Goal: Task Accomplishment & Management: Complete application form

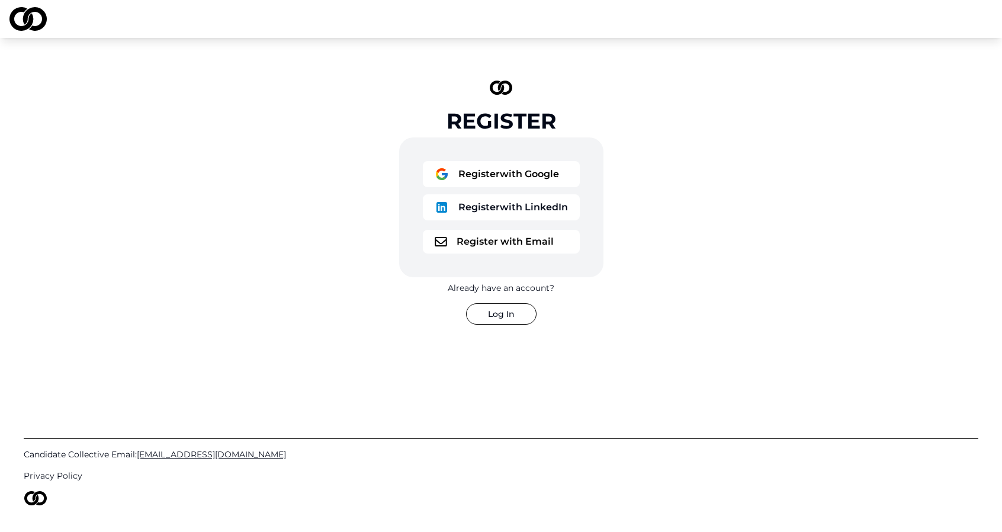
click at [514, 176] on button "Register with Google" at bounding box center [501, 174] width 157 height 26
click at [452, 210] on button "Register with LinkedIn" at bounding box center [501, 207] width 157 height 26
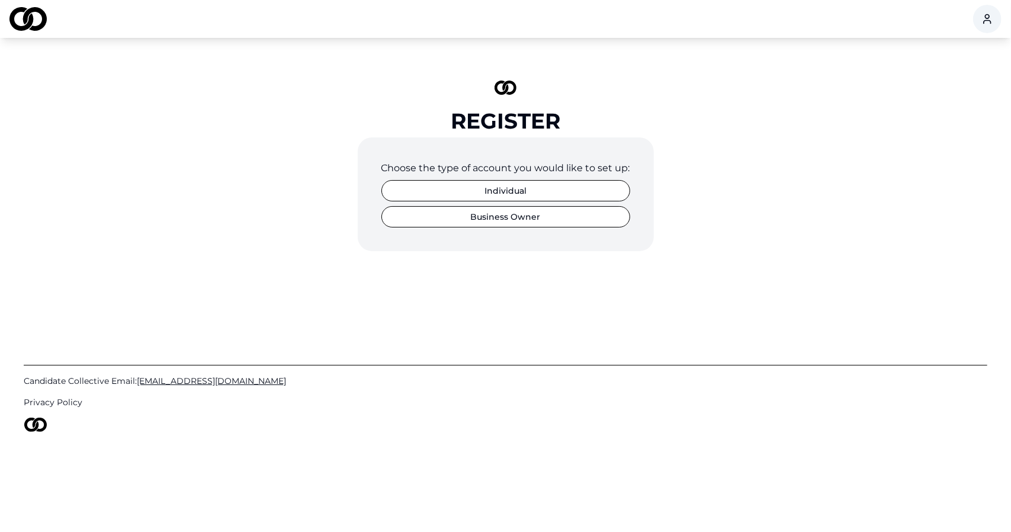
click at [525, 193] on button "Individual" at bounding box center [505, 190] width 249 height 21
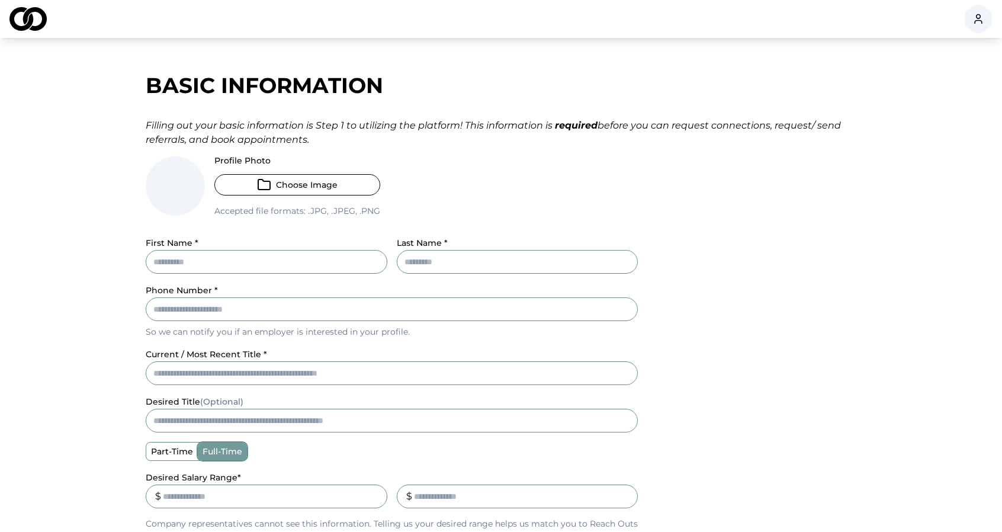
click at [261, 186] on icon "button" at bounding box center [264, 185] width 14 height 14
click at [234, 191] on button "Choose Image" at bounding box center [297, 184] width 166 height 21
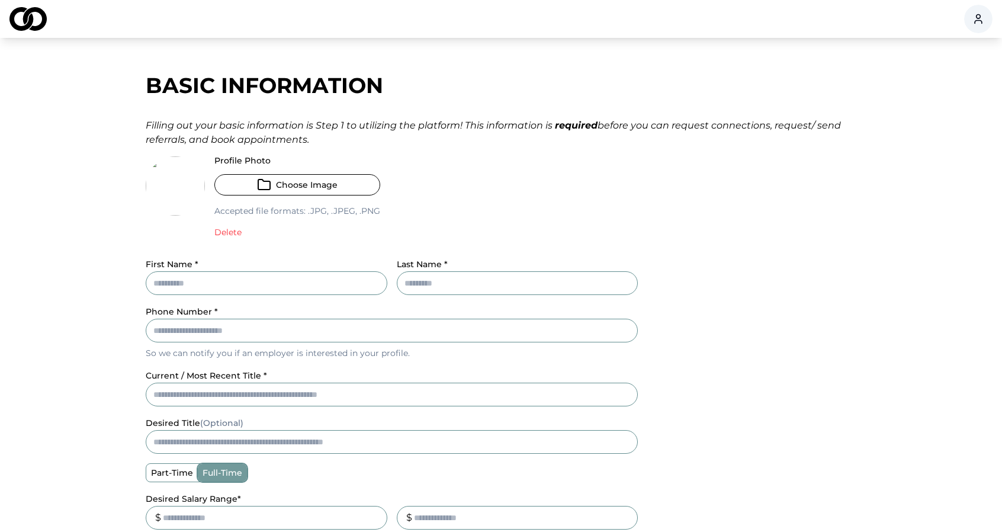
click at [184, 293] on input "First Name *" at bounding box center [267, 283] width 242 height 24
type input "***"
type input "****"
type input "**********"
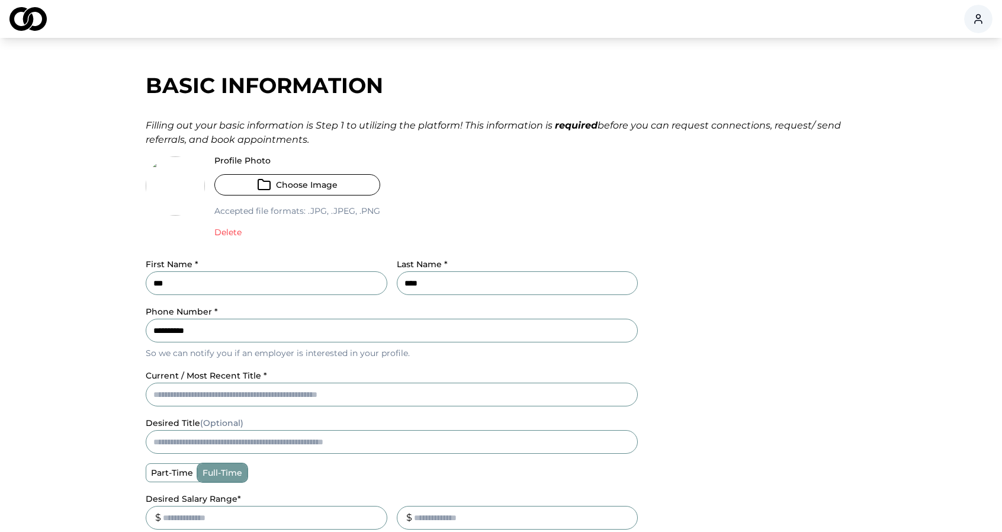
type input "**"
type input "*****"
click at [114, 292] on main "**********" at bounding box center [501, 418] width 1002 height 712
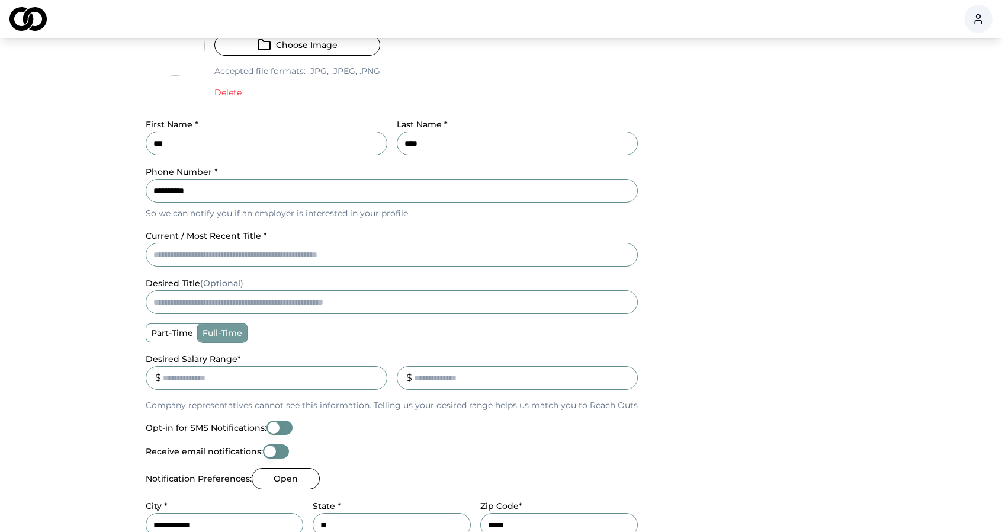
scroll to position [142, 0]
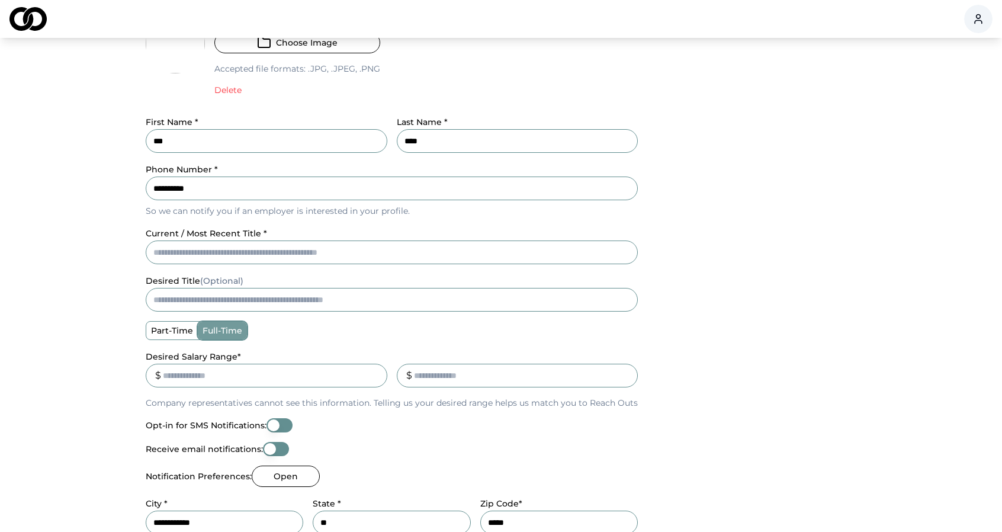
click at [229, 244] on input "current / most recent title *" at bounding box center [392, 252] width 492 height 24
type input "**********"
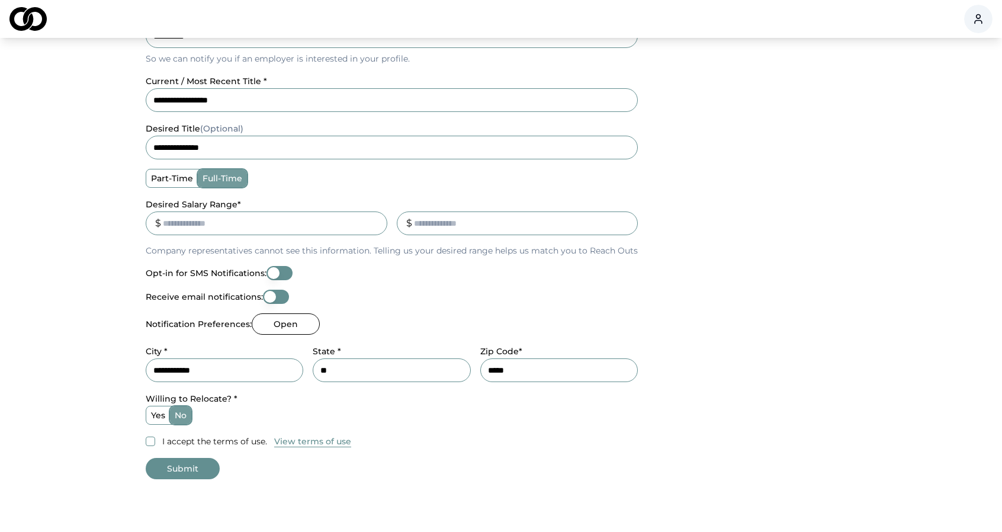
scroll to position [295, 0]
type input "**********"
click at [182, 232] on input "Desired Salary Range *" at bounding box center [267, 223] width 242 height 24
type input "*****"
click at [474, 215] on input "_" at bounding box center [518, 223] width 242 height 24
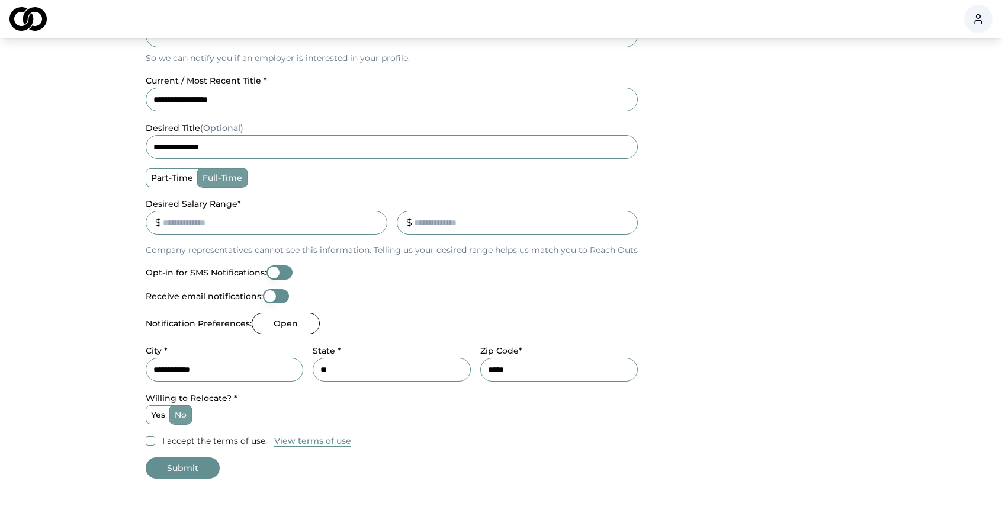
type input "*****"
click at [449, 250] on p "Company representatives cannot see this information. Telling us your desired ra…" at bounding box center [392, 250] width 492 height 12
click at [270, 298] on button "Receive email notifications:" at bounding box center [276, 296] width 26 height 14
click at [269, 298] on button "Receive email notifications:" at bounding box center [276, 296] width 26 height 14
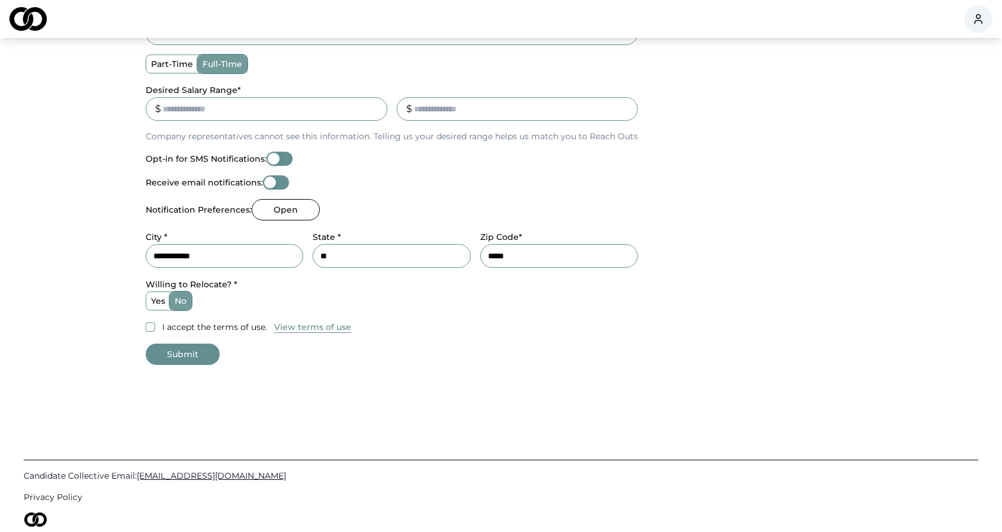
scroll to position [412, 0]
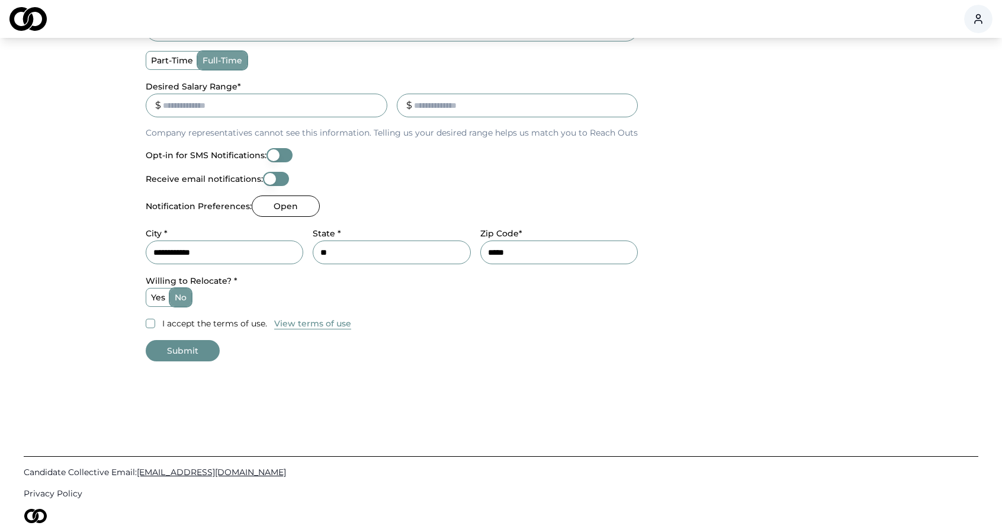
click at [293, 198] on button "Open" at bounding box center [286, 205] width 68 height 21
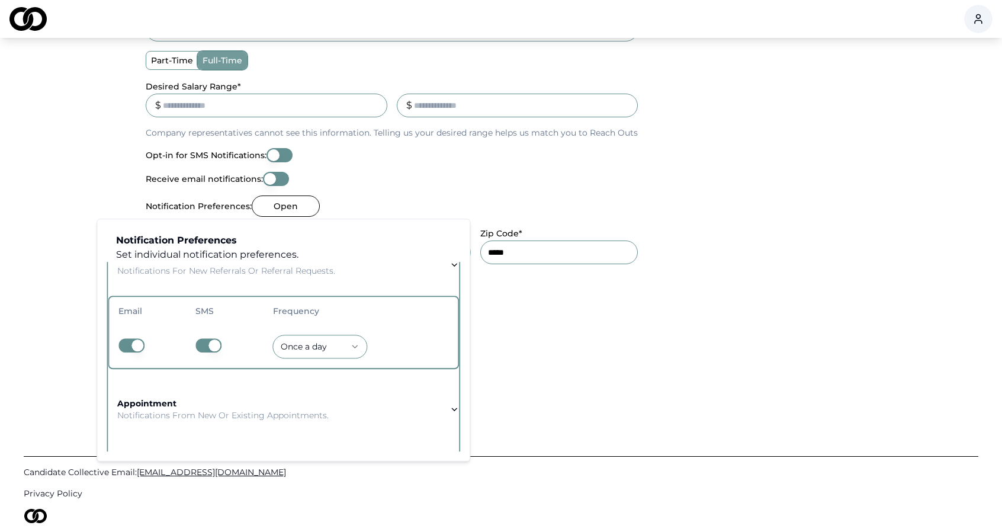
scroll to position [61, 0]
click at [124, 343] on button "button" at bounding box center [131, 342] width 26 height 14
click at [201, 343] on button "button" at bounding box center [208, 342] width 26 height 14
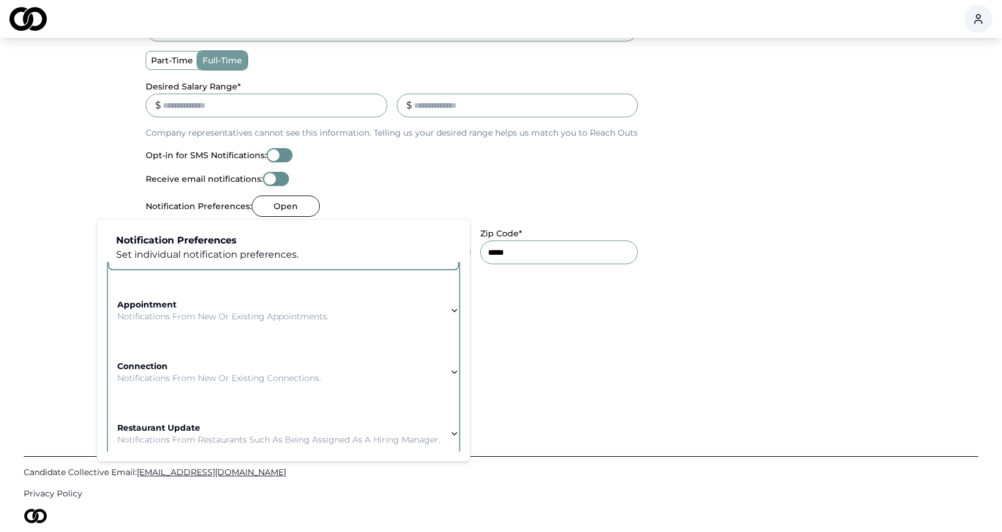
scroll to position [157, 0]
click at [452, 309] on icon "button" at bounding box center [454, 309] width 5 height 2
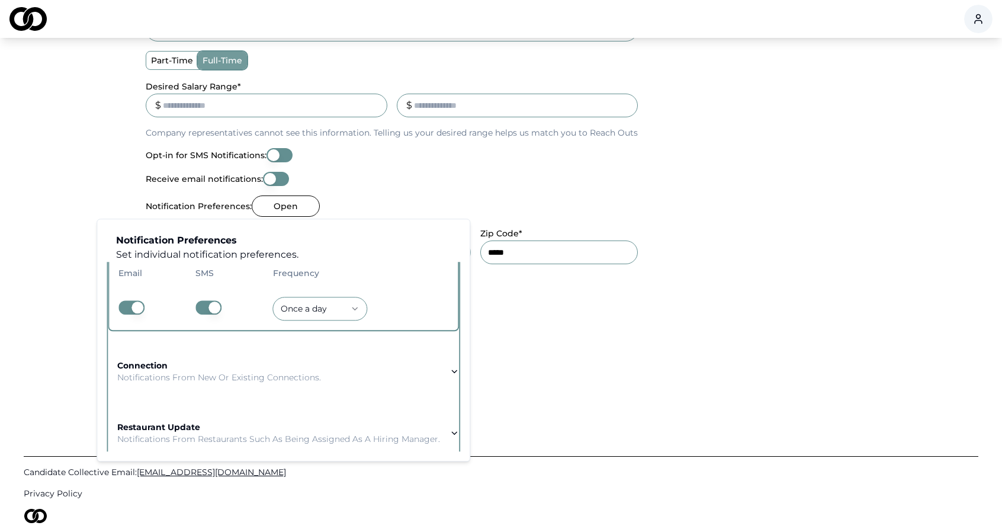
scroll to position [180, 0]
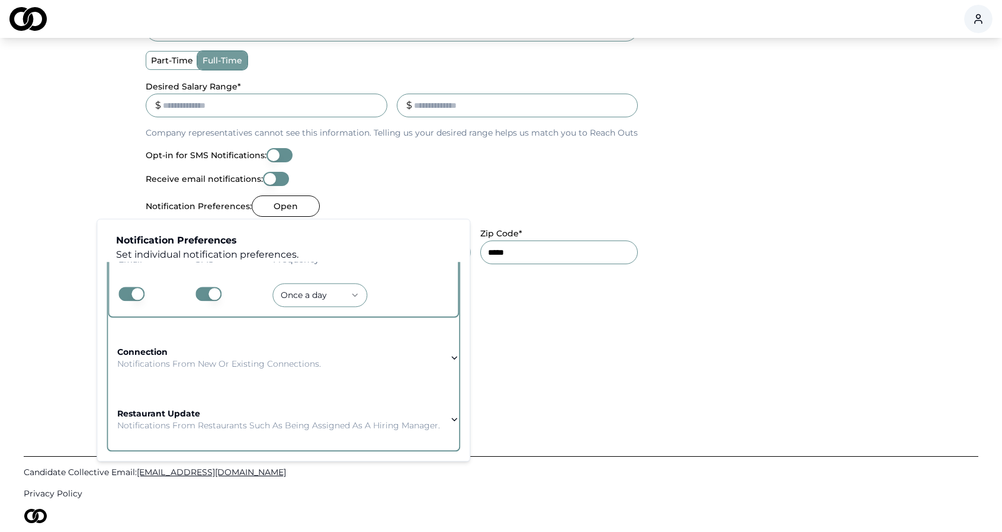
click at [436, 350] on button "connection Notifications from new or existing connections." at bounding box center [283, 358] width 351 height 62
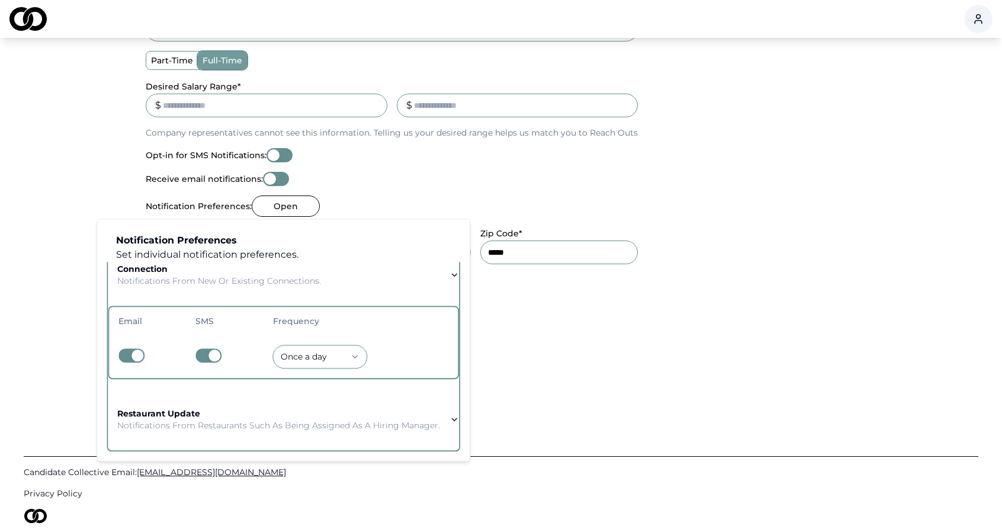
click at [447, 416] on button "restaurant update Notifications from restaurants such as being assigned as a Hi…" at bounding box center [283, 419] width 351 height 62
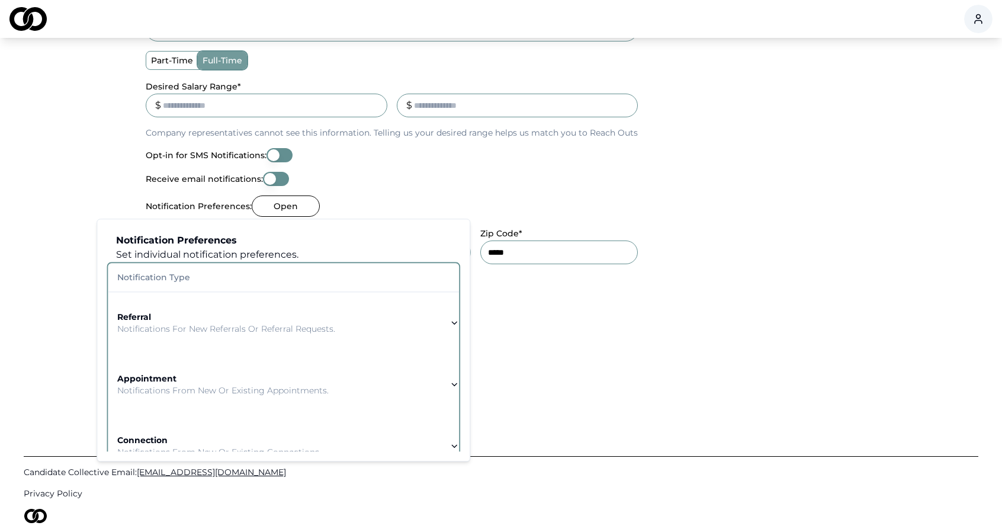
scroll to position [53, 0]
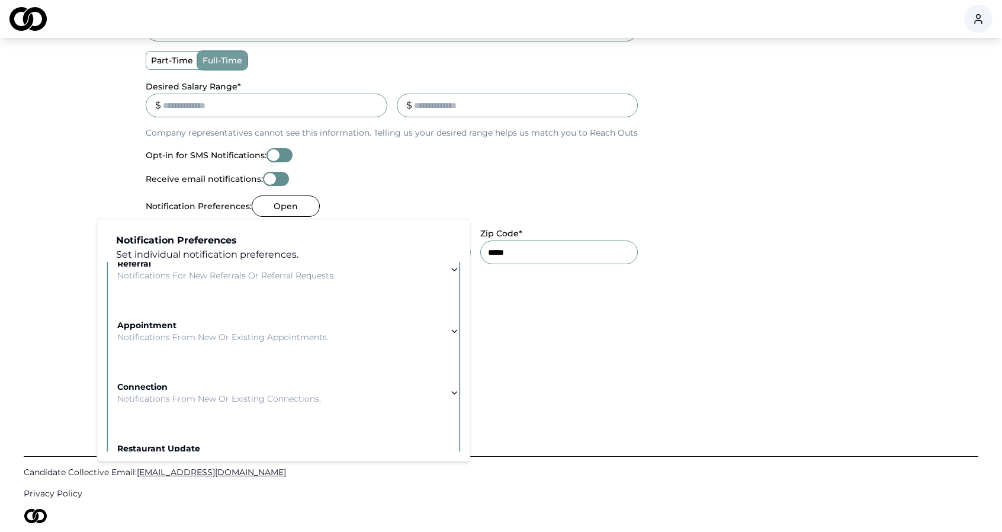
click at [346, 387] on button "connection Notifications from new or existing connections." at bounding box center [283, 393] width 351 height 62
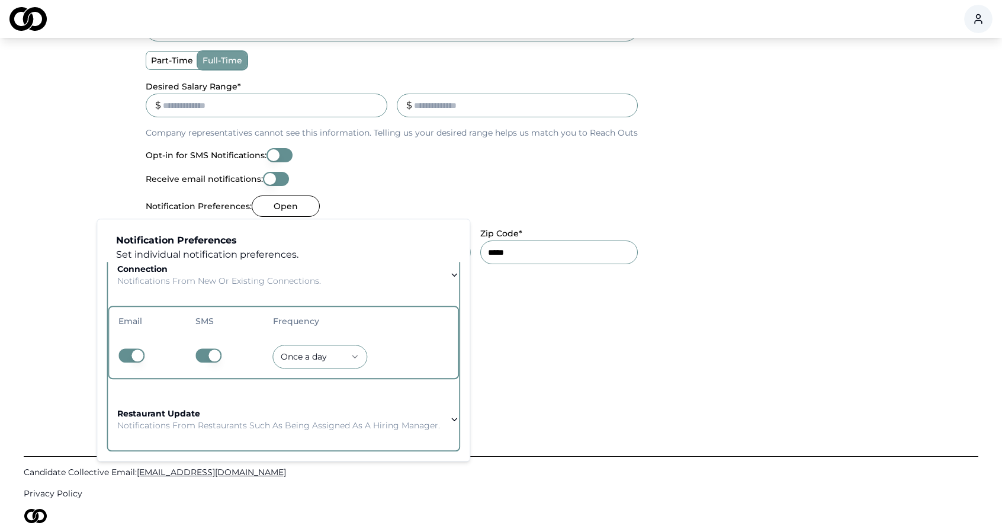
click at [412, 335] on td "Once a week" at bounding box center [360, 356] width 195 height 43
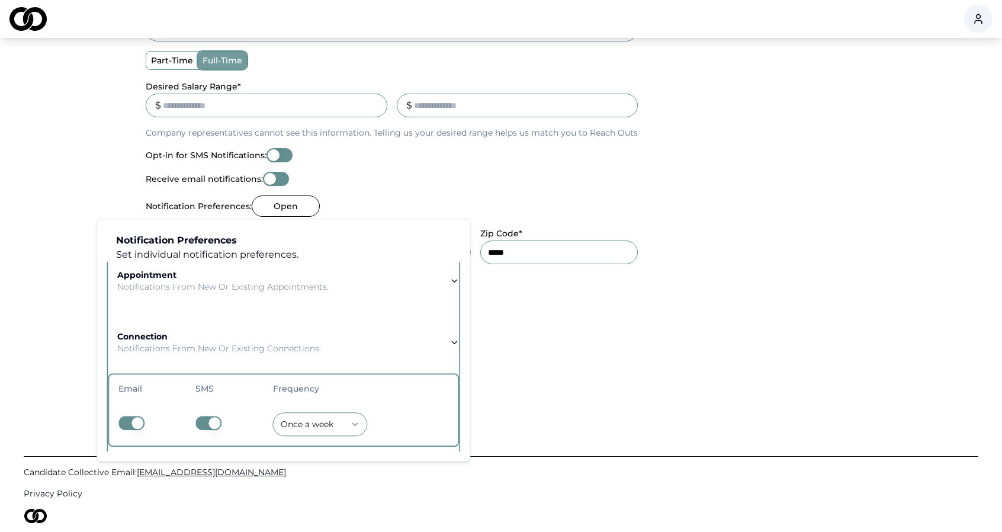
scroll to position [69, 0]
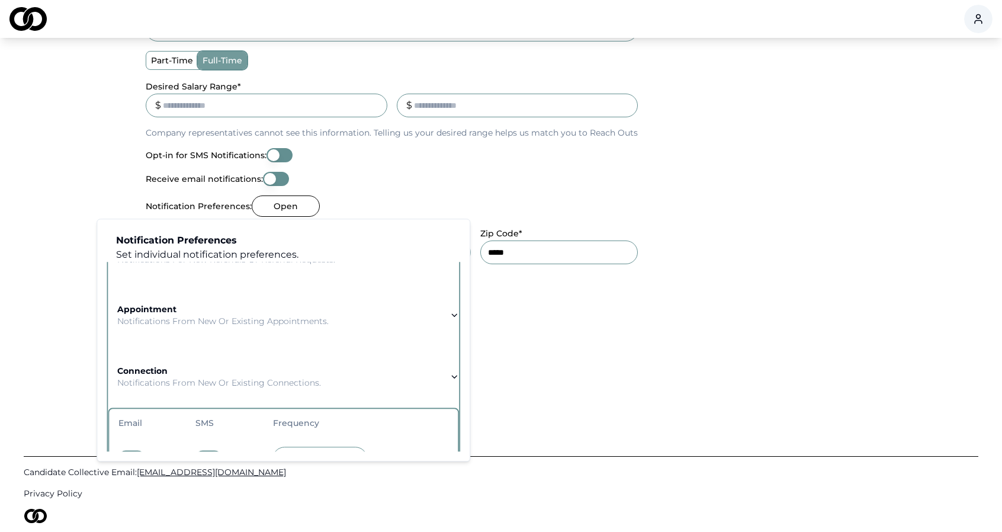
click at [412, 334] on button "appointment Notifications from new or existing appointments." at bounding box center [283, 315] width 351 height 62
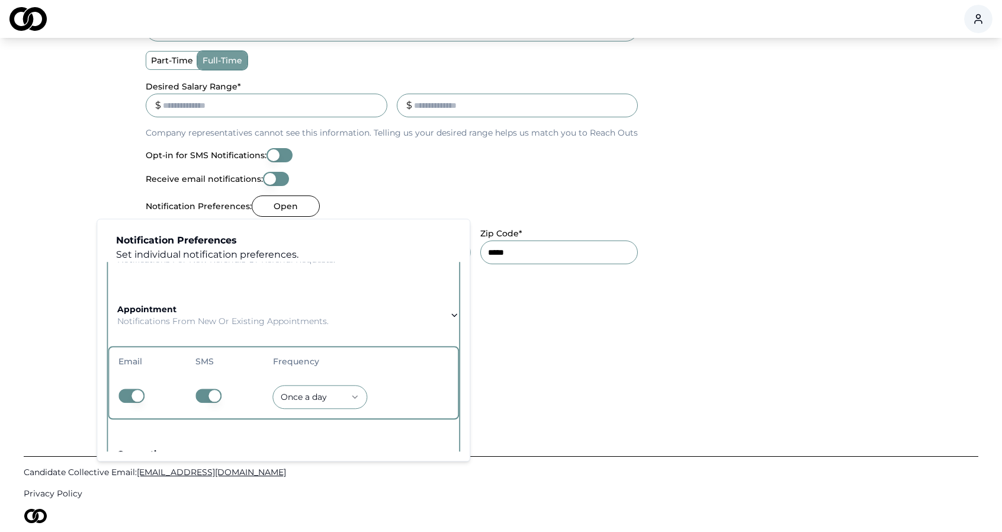
click at [310, 213] on button "Open" at bounding box center [286, 205] width 68 height 21
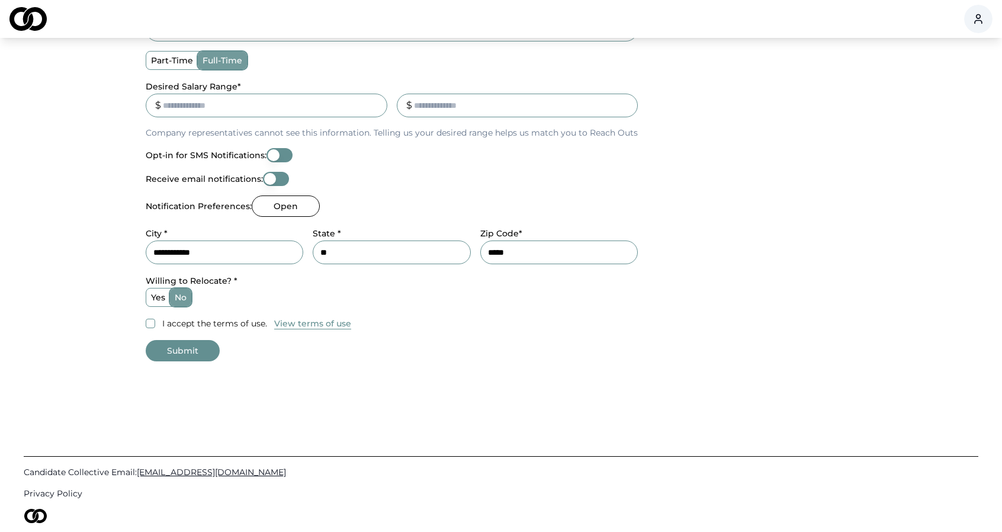
click at [382, 194] on div "**********" at bounding box center [392, 37] width 492 height 586
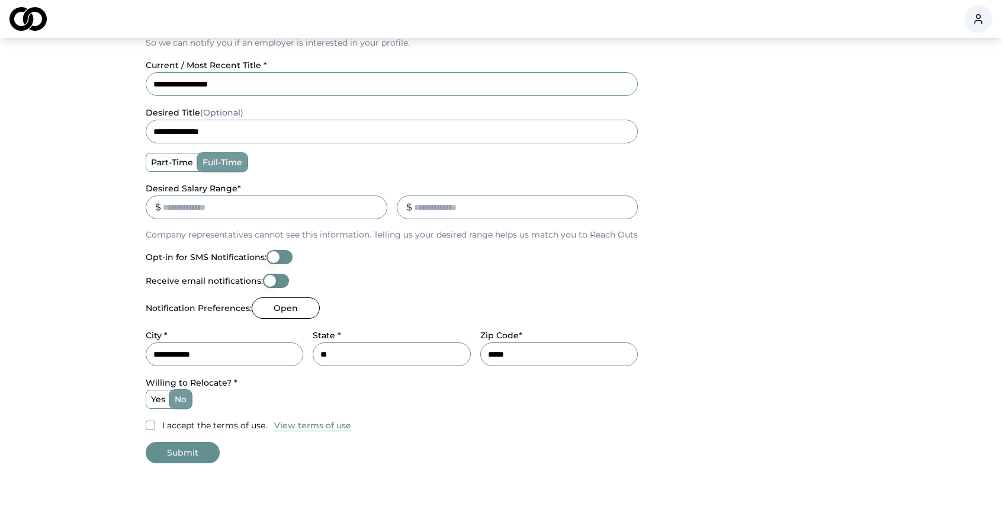
scroll to position [307, 0]
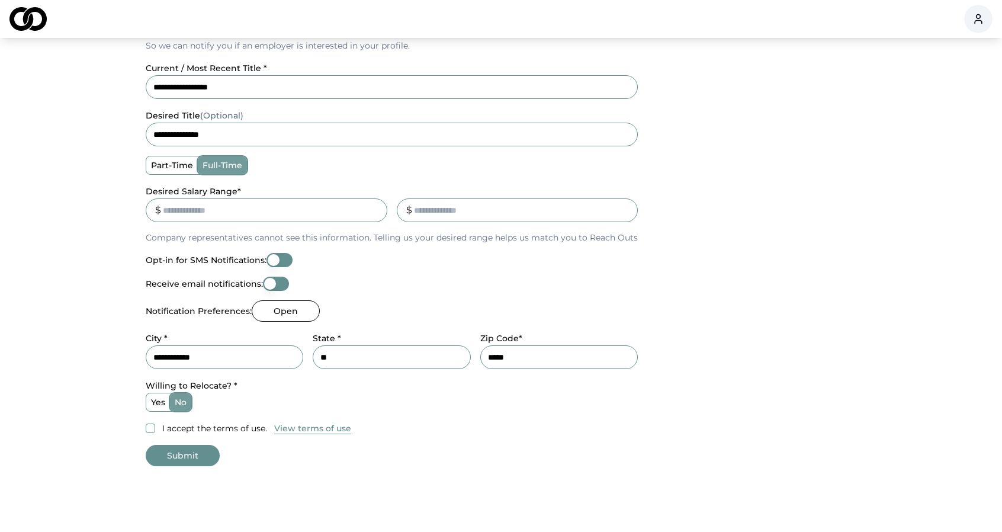
click at [215, 428] on label "I accept the terms of use." at bounding box center [214, 428] width 105 height 12
click at [155, 428] on button "I accept the terms of use." at bounding box center [150, 427] width 9 height 9
click at [175, 449] on button "Submit" at bounding box center [183, 455] width 74 height 21
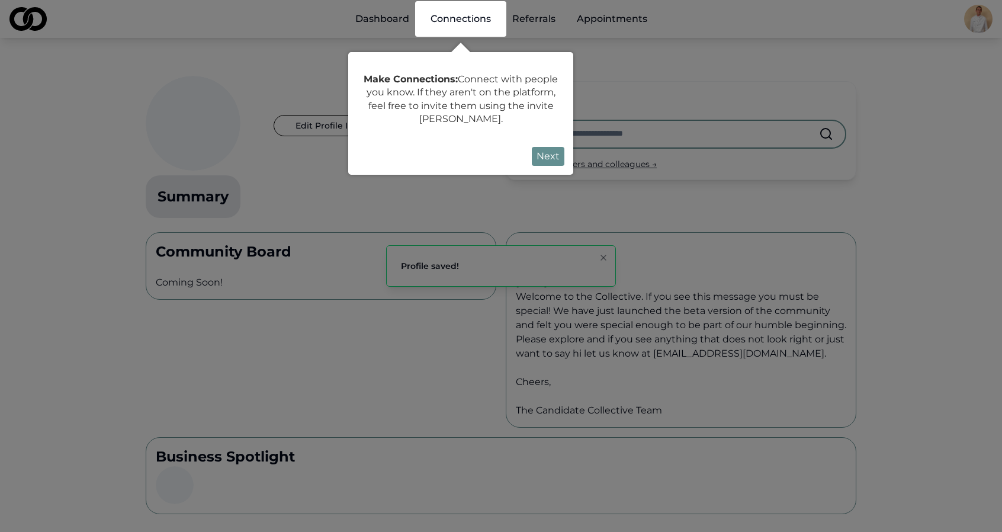
scroll to position [1, 0]
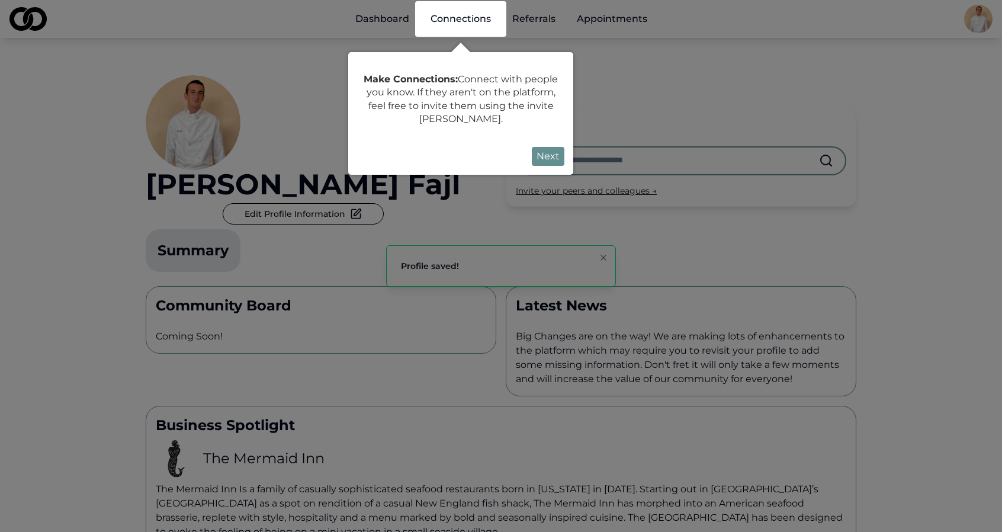
click at [552, 156] on button "Next" at bounding box center [548, 156] width 33 height 19
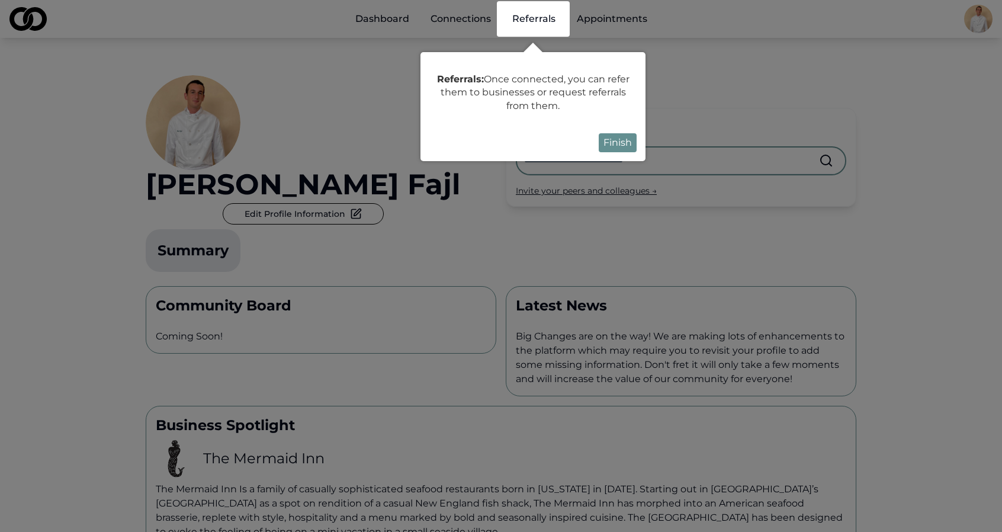
click at [615, 140] on button "Finish" at bounding box center [618, 142] width 38 height 19
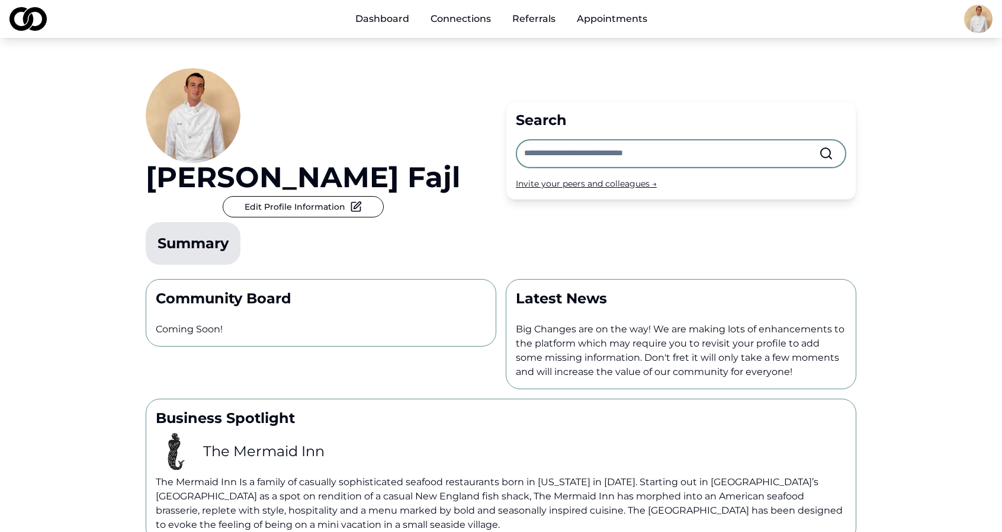
scroll to position [0, 0]
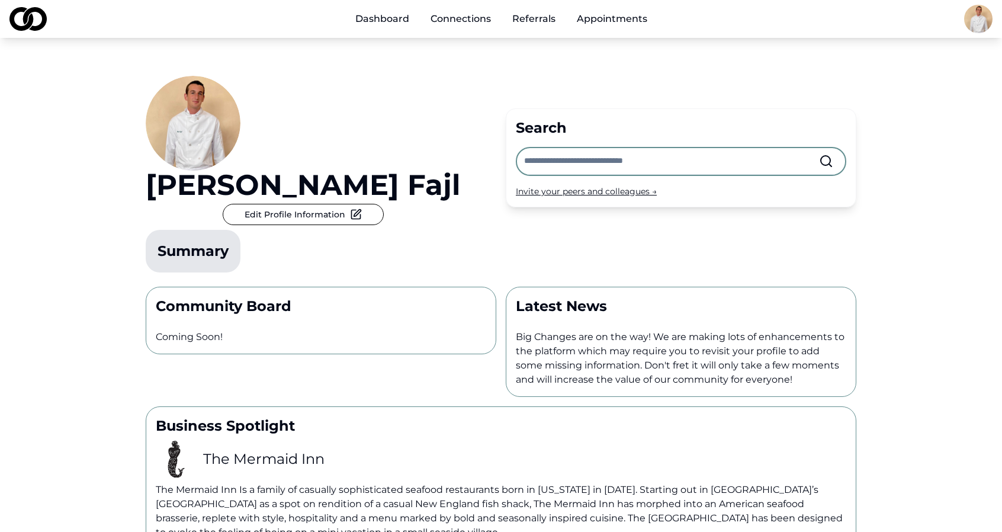
click at [535, 20] on link "Referrals" at bounding box center [534, 19] width 62 height 24
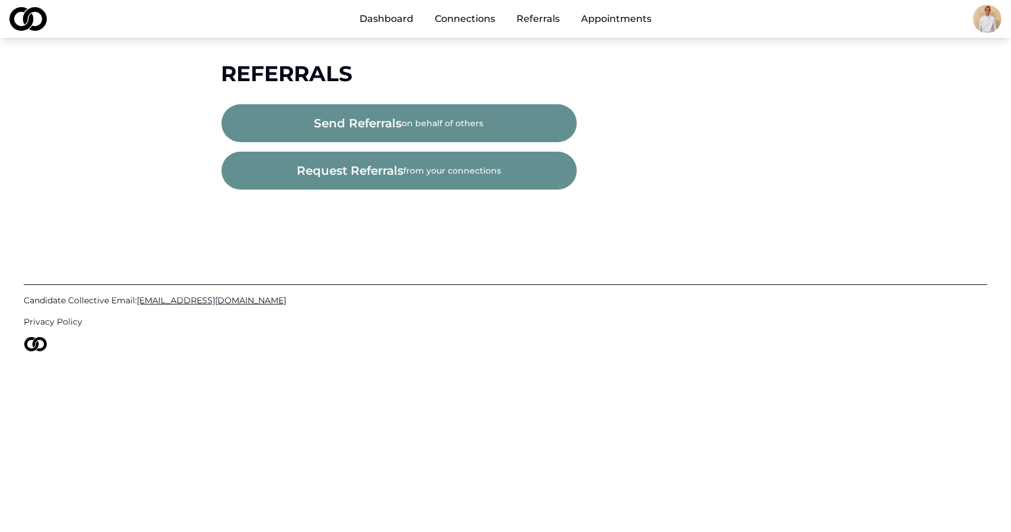
click at [378, 15] on link "Dashboard" at bounding box center [386, 19] width 73 height 24
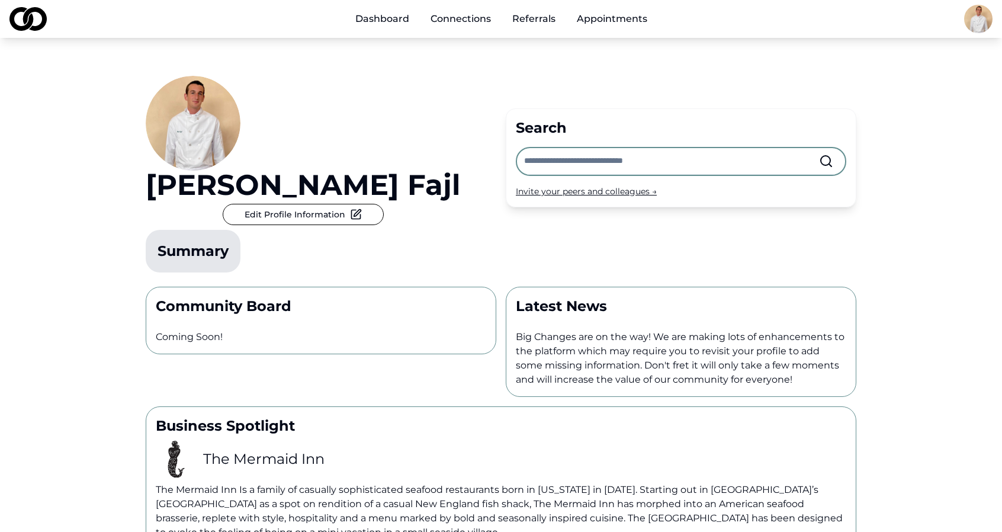
click at [445, 24] on link "Connections" at bounding box center [460, 19] width 79 height 24
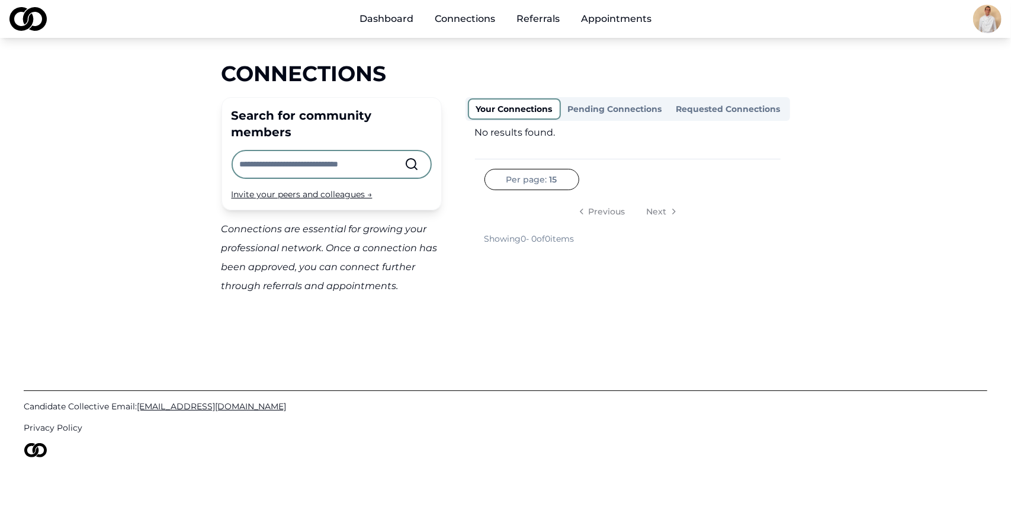
click at [528, 20] on link "Referrals" at bounding box center [538, 19] width 62 height 24
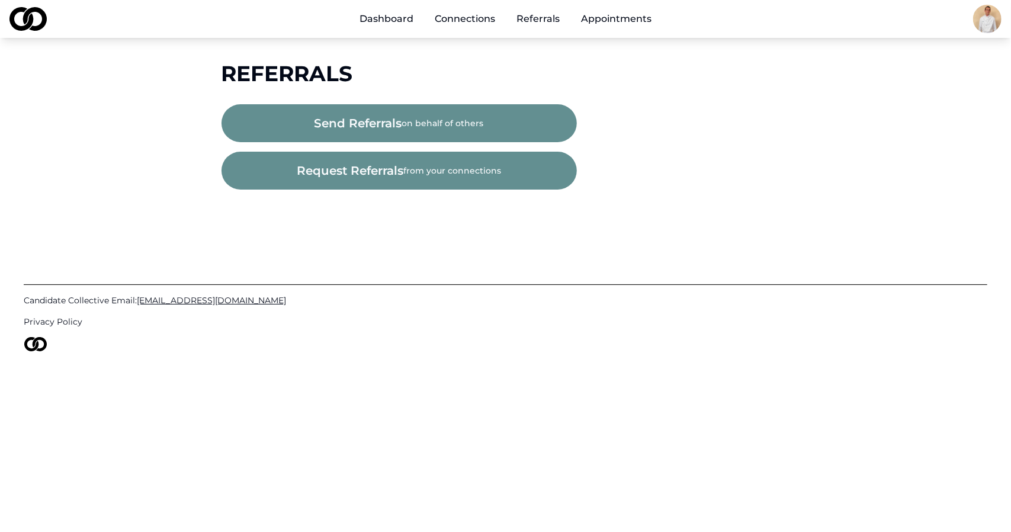
click at [597, 27] on link "Appointments" at bounding box center [615, 19] width 89 height 24
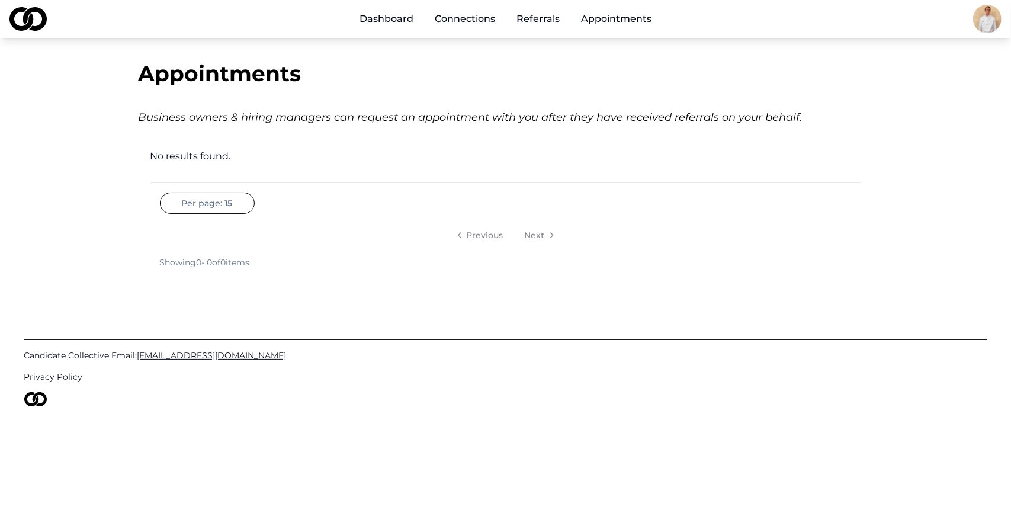
click at [397, 18] on link "Dashboard" at bounding box center [386, 19] width 73 height 24
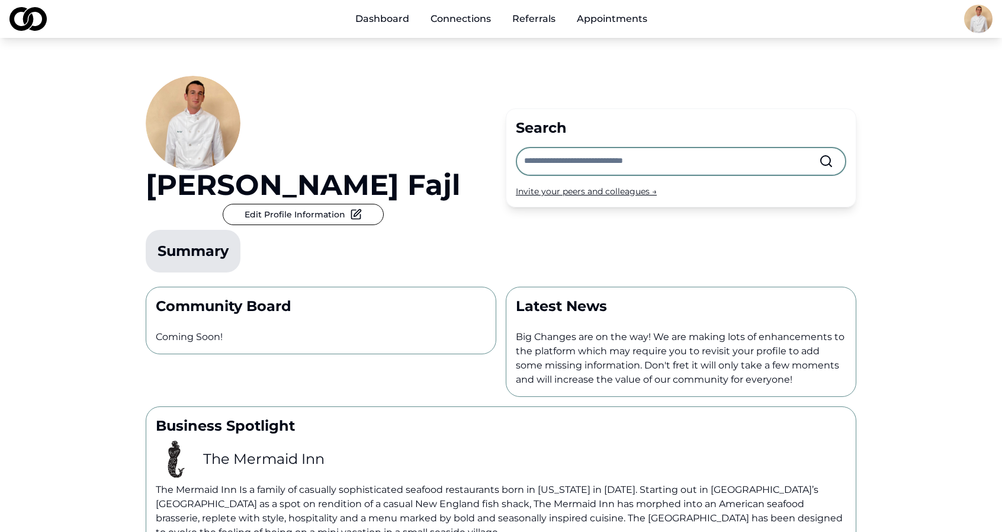
click at [33, 21] on img at bounding box center [27, 19] width 37 height 24
